Goal: Task Accomplishment & Management: Manage account settings

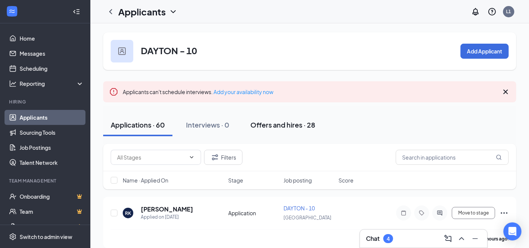
click at [290, 127] on div "Offers and hires · 28" at bounding box center [282, 124] width 65 height 9
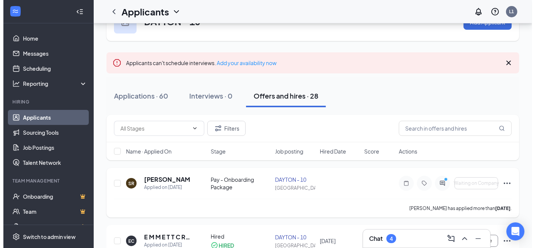
scroll to position [42, 0]
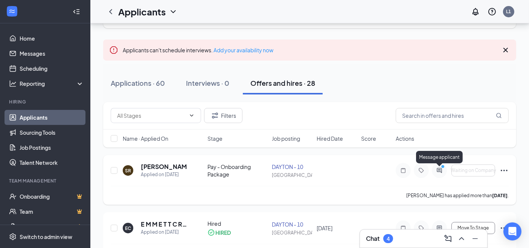
click at [438, 170] on icon "ActiveChat" at bounding box center [439, 171] width 9 height 6
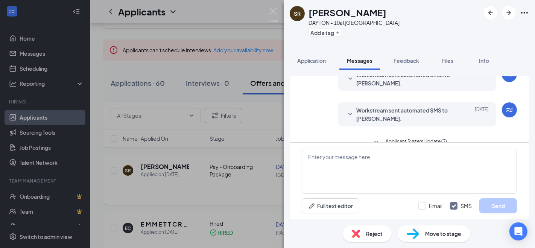
scroll to position [191, 0]
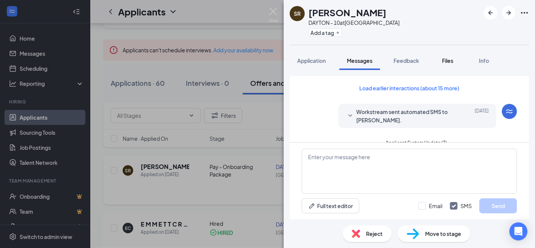
click at [450, 58] on span "Files" at bounding box center [447, 60] width 11 height 7
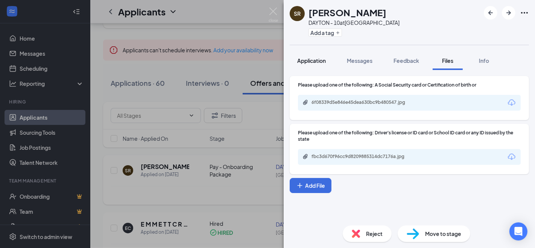
drag, startPoint x: 316, startPoint y: 63, endPoint x: 320, endPoint y: 63, distance: 4.5
click at [316, 63] on span "Application" at bounding box center [311, 60] width 29 height 7
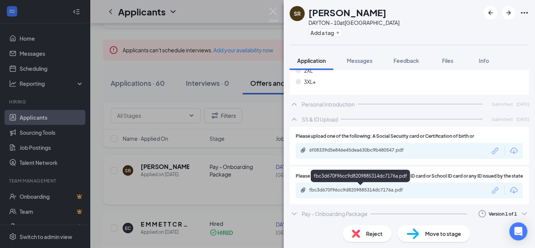
scroll to position [782, 0]
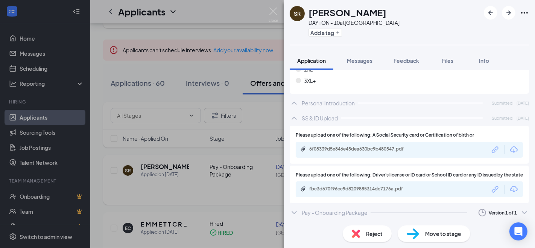
click at [313, 214] on div "Pay - Onboarding Package" at bounding box center [335, 213] width 66 height 8
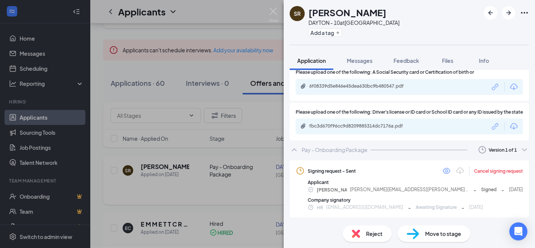
scroll to position [842, 0]
